Goal: Transaction & Acquisition: Purchase product/service

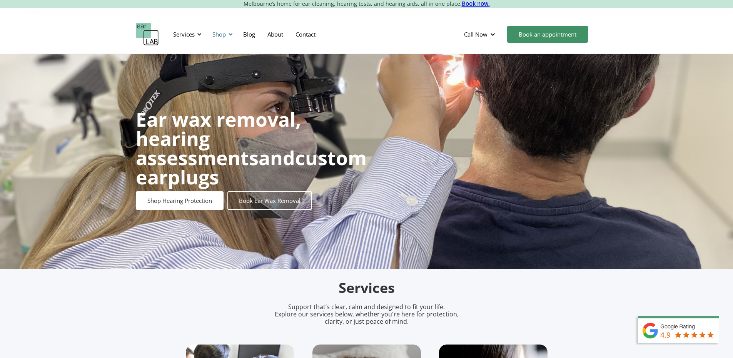
click at [218, 35] on div "Shop" at bounding box center [218, 34] width 13 height 8
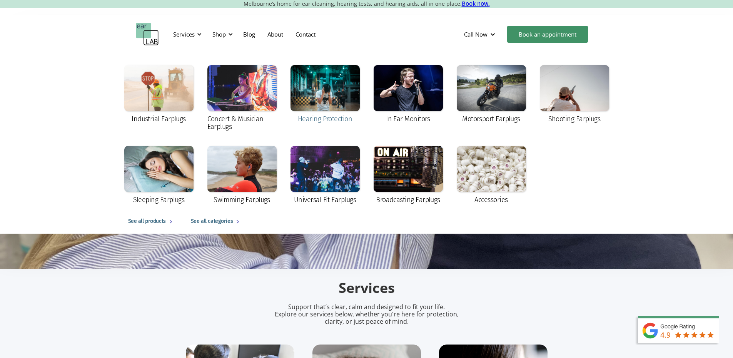
click at [307, 108] on div at bounding box center [324, 88] width 69 height 46
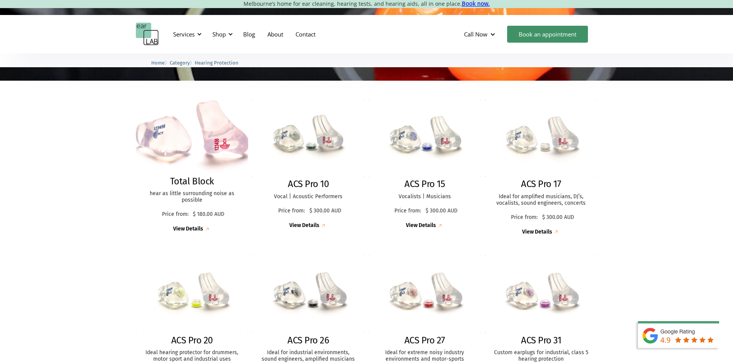
scroll to position [192, 0]
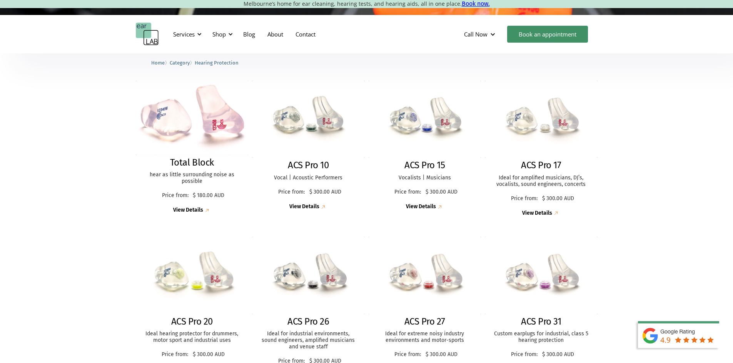
click at [214, 289] on img at bounding box center [191, 275] width 123 height 85
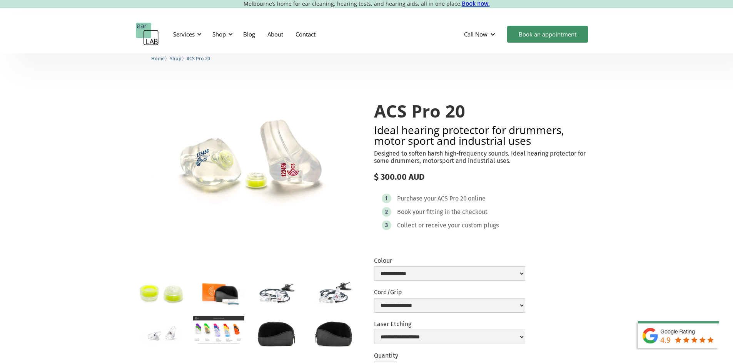
click at [142, 145] on img "open lightbox" at bounding box center [247, 162] width 223 height 153
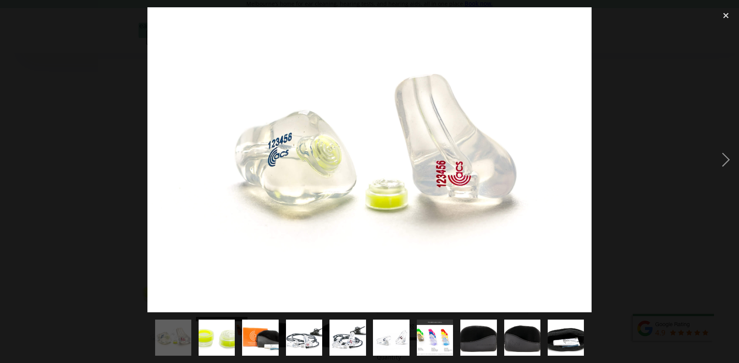
click at [106, 136] on div at bounding box center [369, 159] width 739 height 305
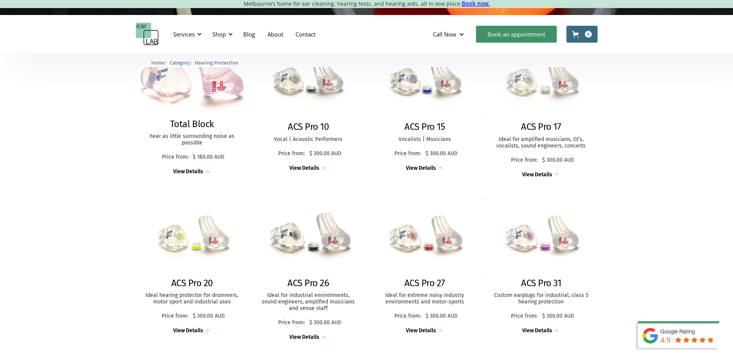
scroll to position [231, 0]
click at [210, 40] on div "Shop" at bounding box center [221, 34] width 27 height 23
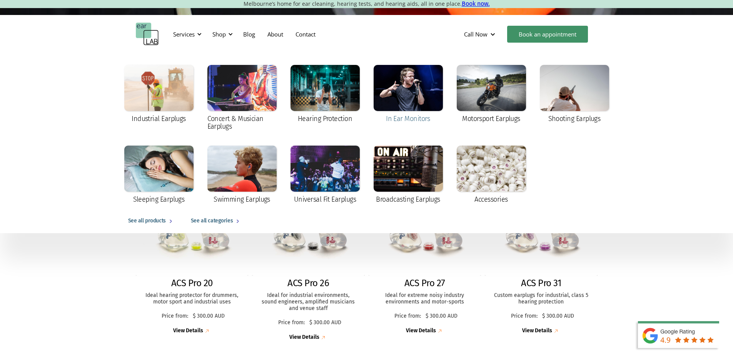
click at [414, 100] on div at bounding box center [407, 88] width 69 height 46
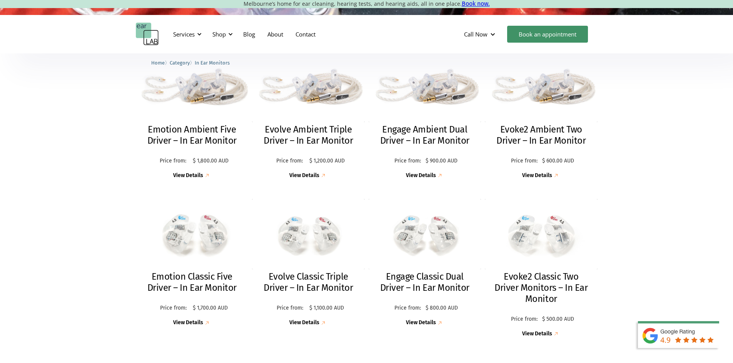
scroll to position [231, 0]
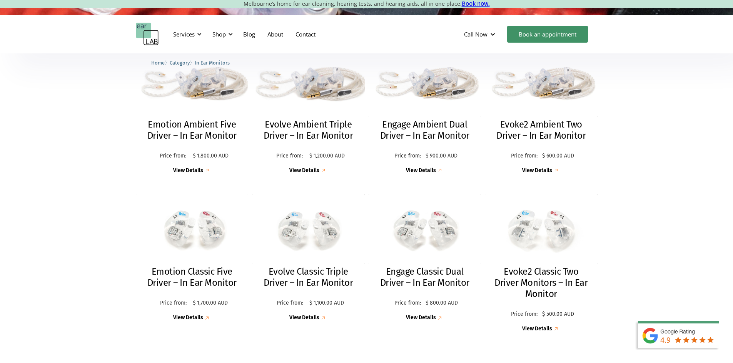
click at [309, 106] on img at bounding box center [308, 80] width 120 height 80
click at [543, 244] on img at bounding box center [540, 230] width 121 height 76
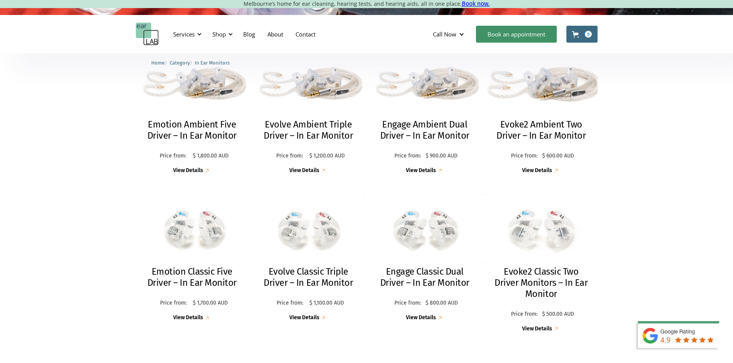
click at [545, 112] on img at bounding box center [540, 79] width 123 height 82
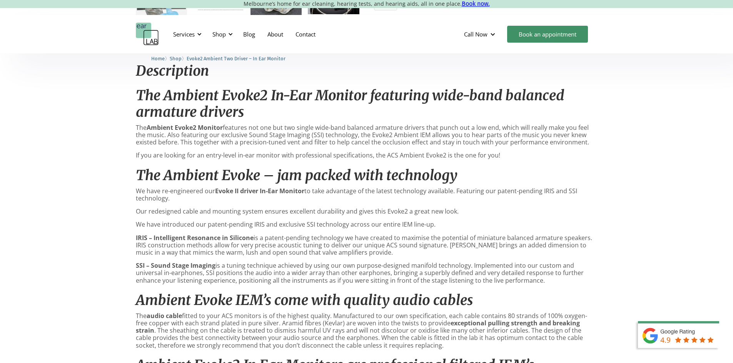
scroll to position [346, 0]
